Goal: Information Seeking & Learning: Learn about a topic

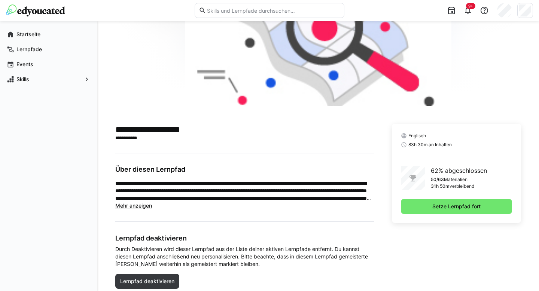
scroll to position [107, 0]
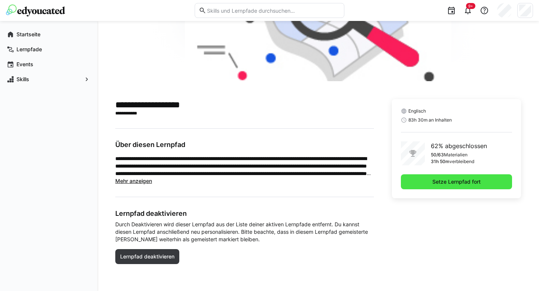
click at [413, 182] on span "Setze Lernpfad fort" at bounding box center [456, 181] width 111 height 15
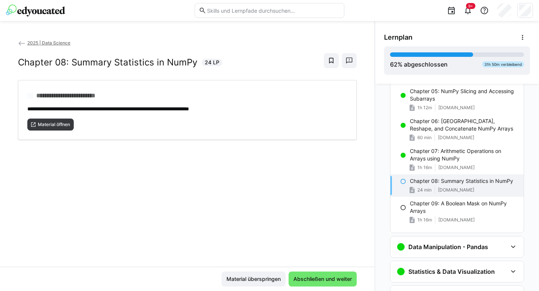
scroll to position [283, 0]
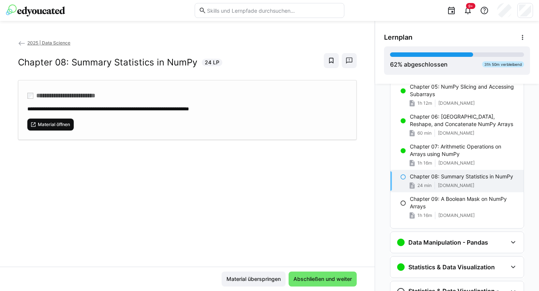
click at [63, 123] on span "Material öffnen" at bounding box center [54, 125] width 34 height 6
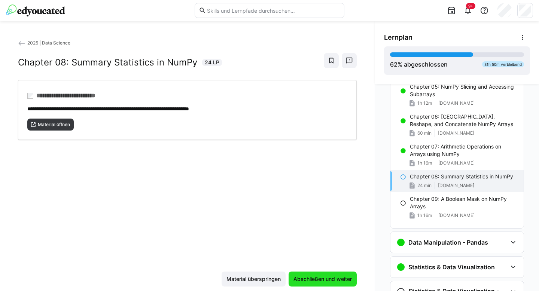
click at [322, 280] on span "Abschließen und weiter" at bounding box center [322, 279] width 61 height 7
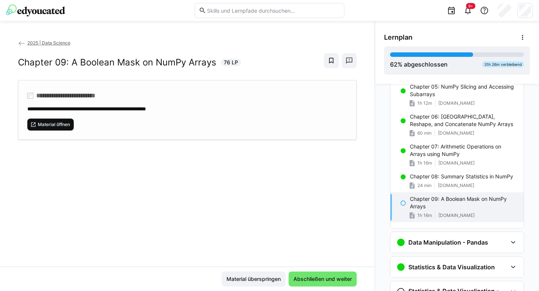
click at [64, 125] on span "Material öffnen" at bounding box center [54, 125] width 34 height 6
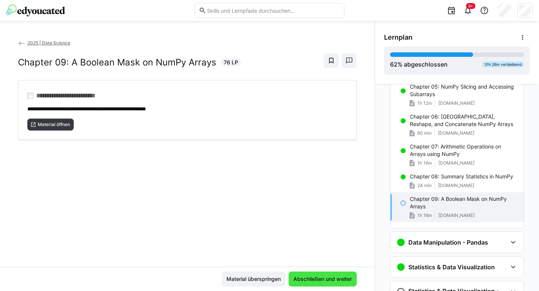
click at [332, 280] on span "Abschließen und weiter" at bounding box center [322, 279] width 61 height 7
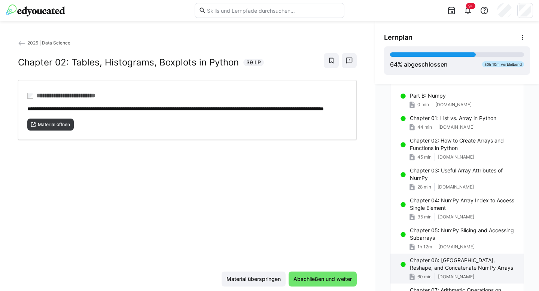
scroll to position [44, 0]
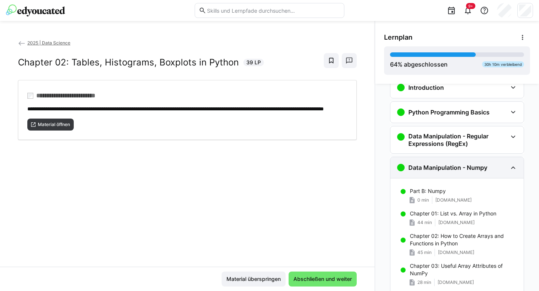
click at [509, 166] on eds-icon at bounding box center [513, 167] width 9 height 9
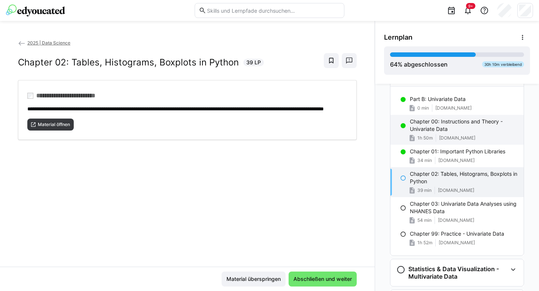
scroll to position [217, 0]
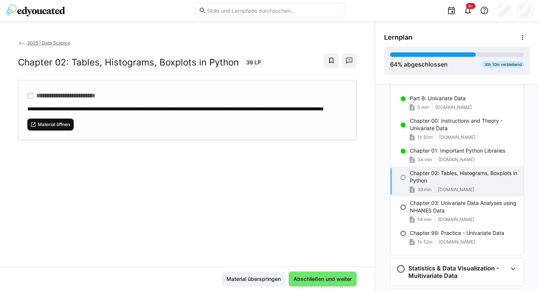
click at [40, 128] on span "Material öffnen" at bounding box center [54, 125] width 34 height 6
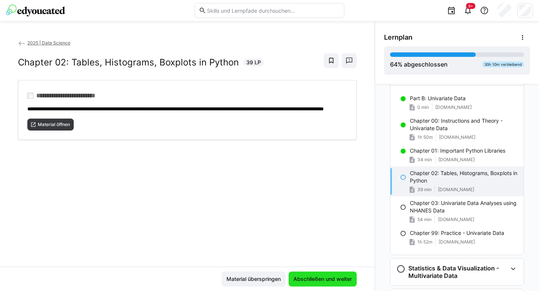
click at [313, 274] on span "Abschließen und weiter" at bounding box center [323, 279] width 68 height 15
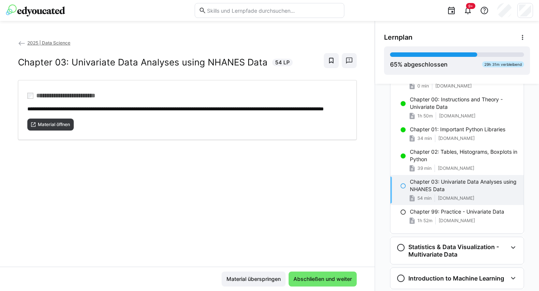
scroll to position [259, 0]
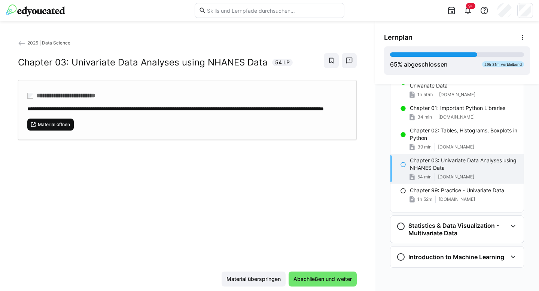
click at [66, 128] on span "Material öffnen" at bounding box center [54, 125] width 34 height 6
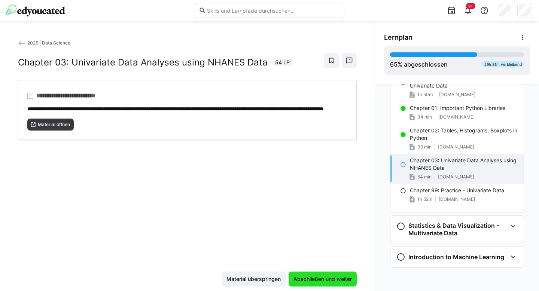
click at [317, 281] on span "Abschließen und weiter" at bounding box center [322, 279] width 61 height 7
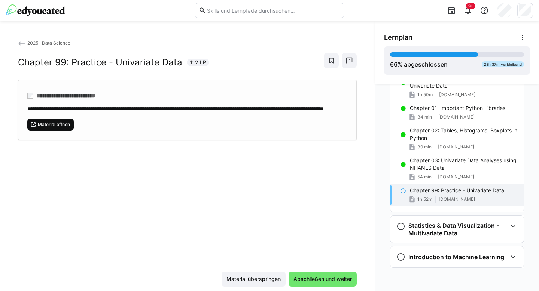
click at [69, 128] on span "Material öffnen" at bounding box center [54, 125] width 34 height 6
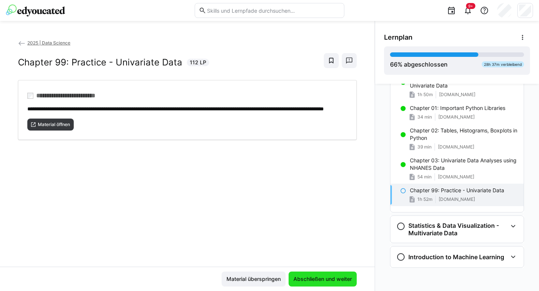
click at [329, 276] on span "Abschließen und weiter" at bounding box center [322, 279] width 61 height 7
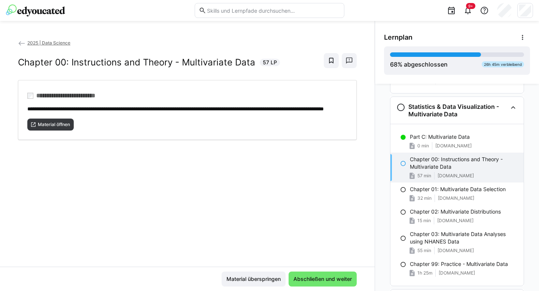
scroll to position [378, 0]
click at [307, 274] on span "Abschließen und weiter" at bounding box center [323, 279] width 68 height 15
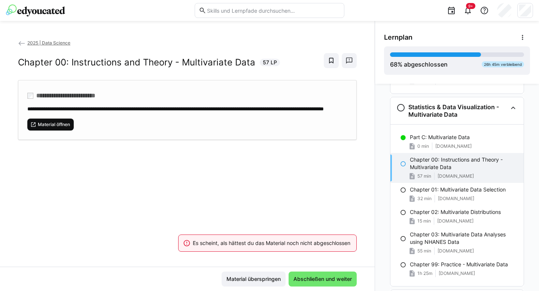
click at [47, 128] on span "Material öffnen" at bounding box center [54, 125] width 34 height 6
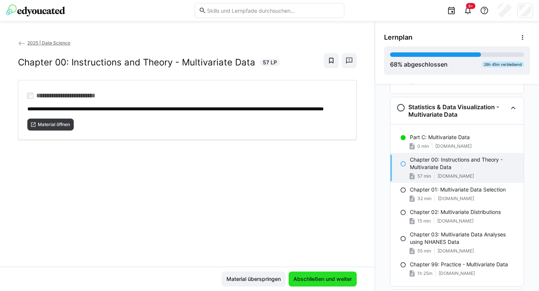
click at [305, 282] on span "Abschließen und weiter" at bounding box center [322, 279] width 61 height 7
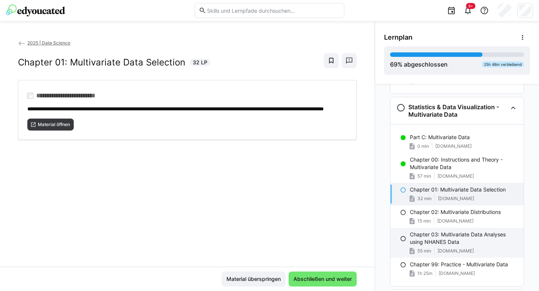
scroll to position [422, 0]
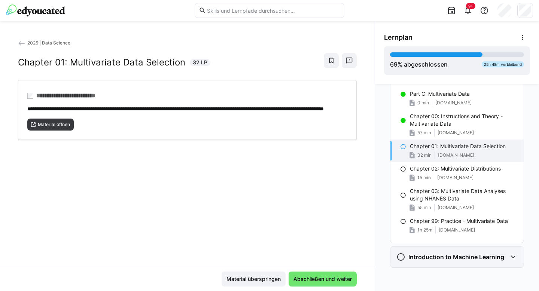
click at [501, 262] on div "Introduction to Machine Learning" at bounding box center [456, 257] width 133 height 21
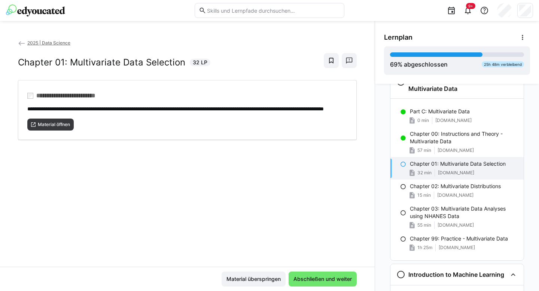
scroll to position [399, 0]
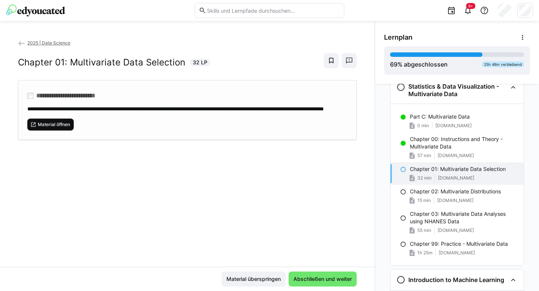
click at [69, 128] on span "Material öffnen" at bounding box center [54, 125] width 34 height 6
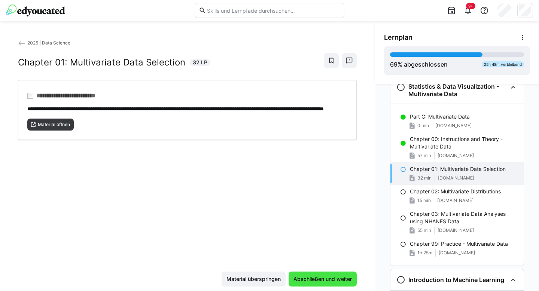
click at [320, 282] on span "Abschließen und weiter" at bounding box center [322, 279] width 61 height 7
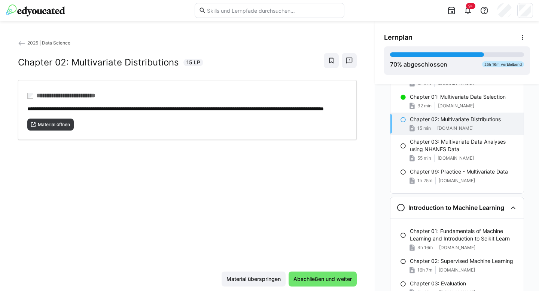
scroll to position [470, 0]
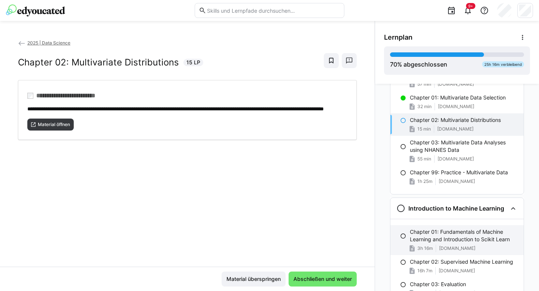
click at [428, 232] on p "Chapter 01: Fundamentals of Machine Learning and Introduction to Scikit Learn" at bounding box center [464, 235] width 108 height 15
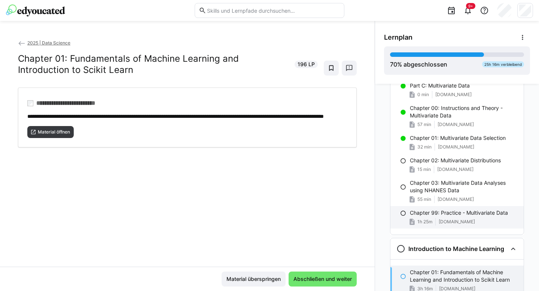
scroll to position [422, 0]
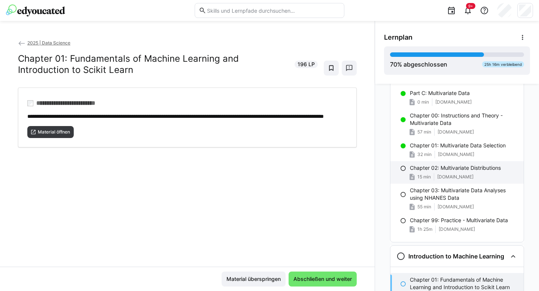
click at [429, 165] on p "Chapter 02: Multivariate Distributions" at bounding box center [455, 167] width 91 height 7
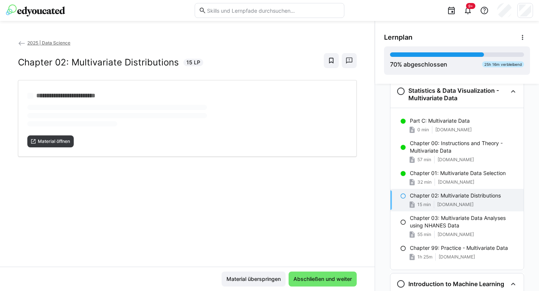
scroll to position [391, 0]
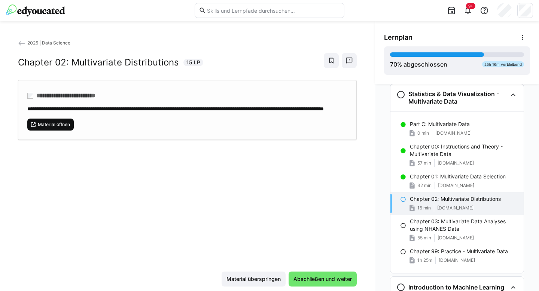
click at [40, 128] on span "Material öffnen" at bounding box center [54, 125] width 34 height 6
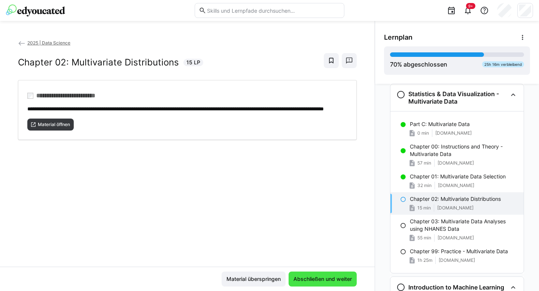
click at [321, 279] on span "Abschließen und weiter" at bounding box center [322, 279] width 61 height 7
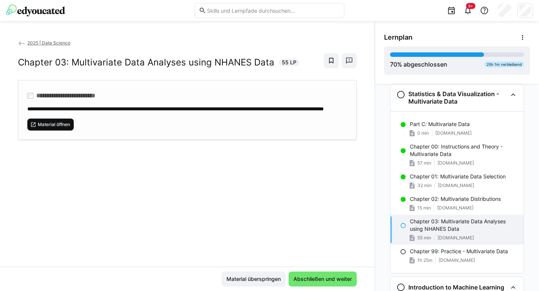
click at [60, 128] on span "Material öffnen" at bounding box center [54, 125] width 34 height 6
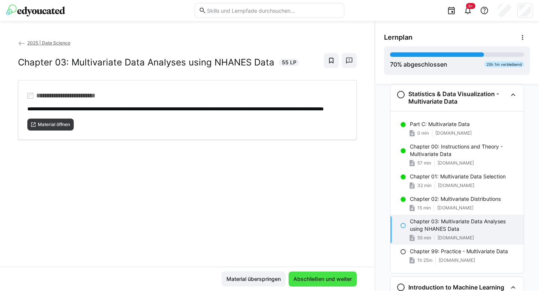
click at [314, 274] on span "Abschließen und weiter" at bounding box center [323, 279] width 68 height 15
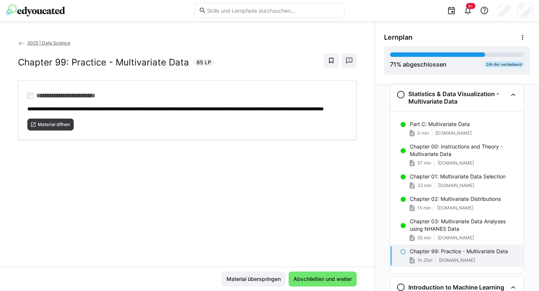
click at [139, 182] on div "**********" at bounding box center [187, 153] width 375 height 228
click at [64, 128] on span "Material öffnen" at bounding box center [54, 125] width 34 height 6
click at [305, 282] on span "Abschließen und weiter" at bounding box center [322, 279] width 61 height 7
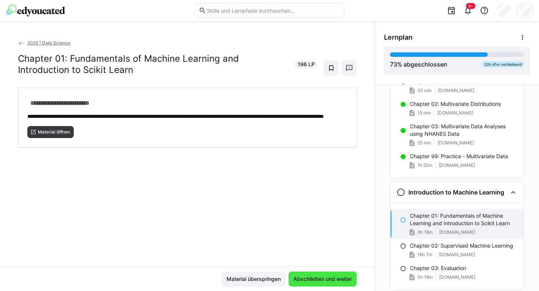
scroll to position [509, 0]
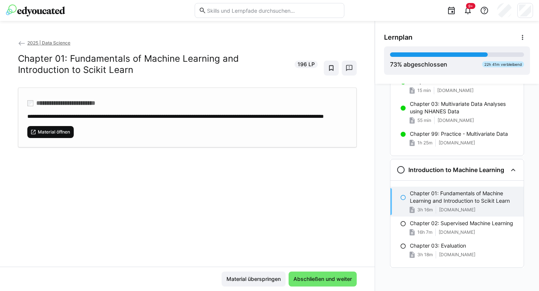
click at [66, 134] on span "Material öffnen" at bounding box center [50, 132] width 46 height 12
click at [69, 134] on span "Material öffnen" at bounding box center [50, 132] width 46 height 12
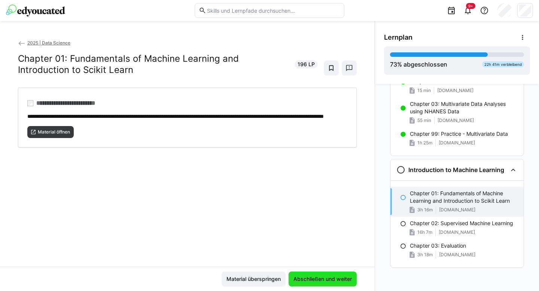
click at [319, 280] on span "Abschließen und weiter" at bounding box center [322, 279] width 61 height 7
